Goal: Task Accomplishment & Management: Manage account settings

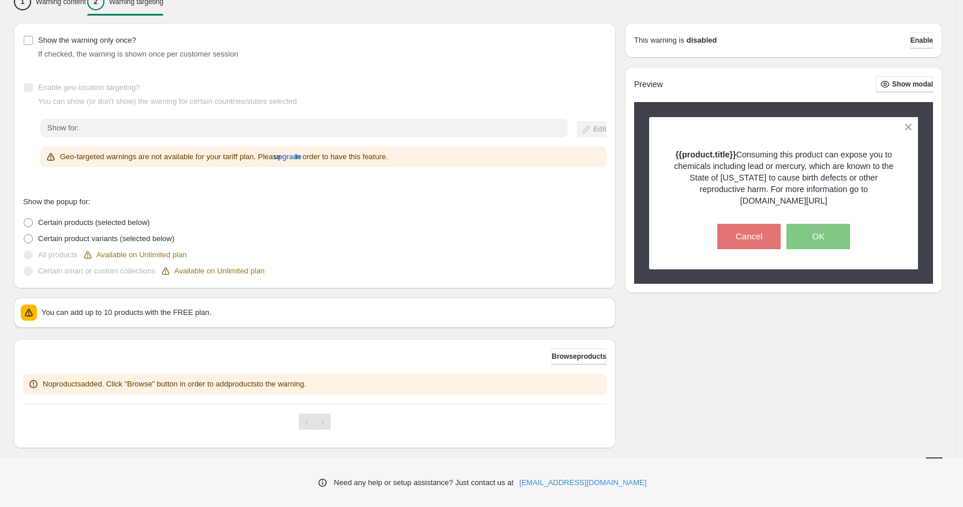
scroll to position [171, 0]
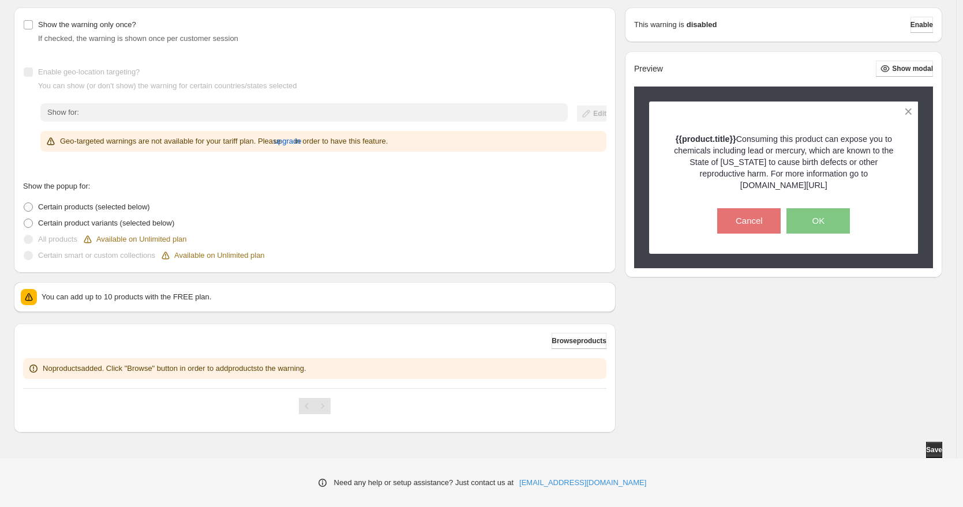
click at [240, 297] on p "You can add up to 10 products with the FREE plan." at bounding box center [325, 297] width 567 height 12
click at [66, 223] on span "Certain product variants (selected below)" at bounding box center [106, 223] width 136 height 9
click at [63, 206] on span "Certain products (selected below)" at bounding box center [94, 206] width 112 height 9
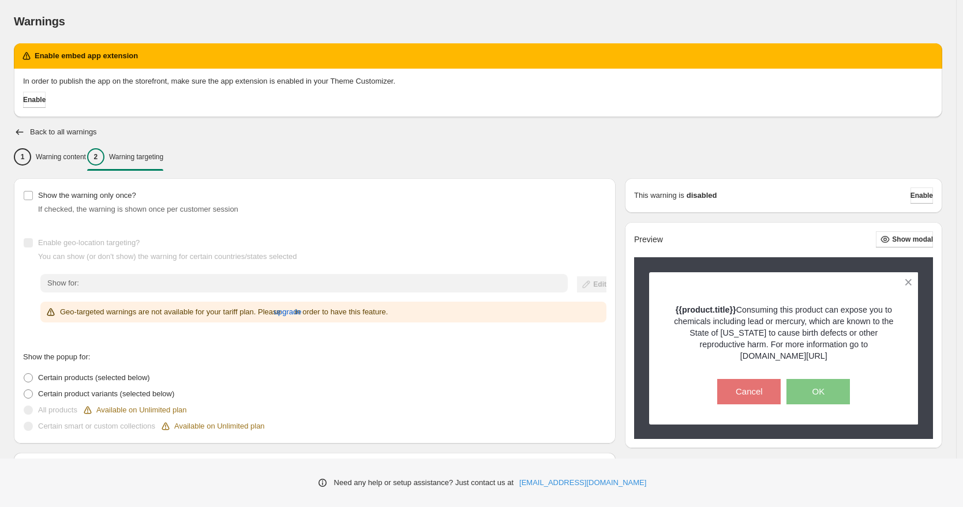
scroll to position [0, 0]
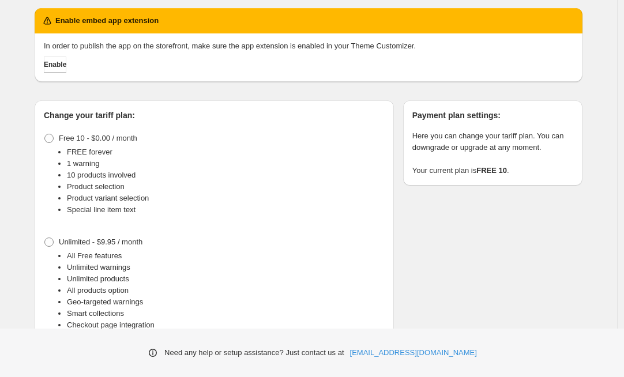
scroll to position [101, 0]
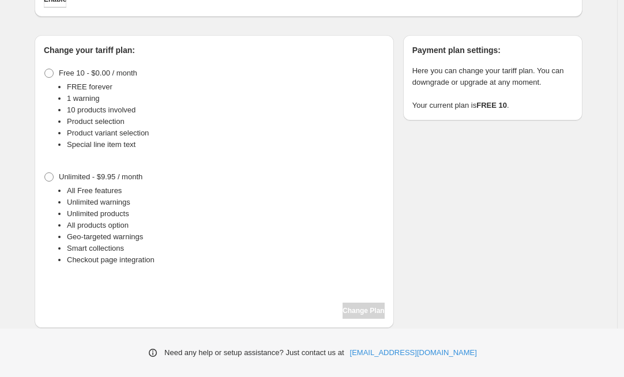
click at [45, 177] on div "Change your tariff plan: Free 10 - $0.00 / month FREE forever 1 warning 10 prod…" at bounding box center [214, 181] width 359 height 293
click at [61, 173] on label "Unlimited - $9.95 / month" at bounding box center [93, 177] width 99 height 16
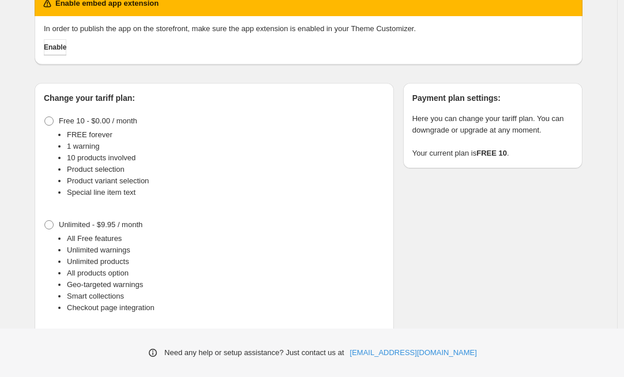
scroll to position [53, 0]
